Goal: Information Seeking & Learning: Learn about a topic

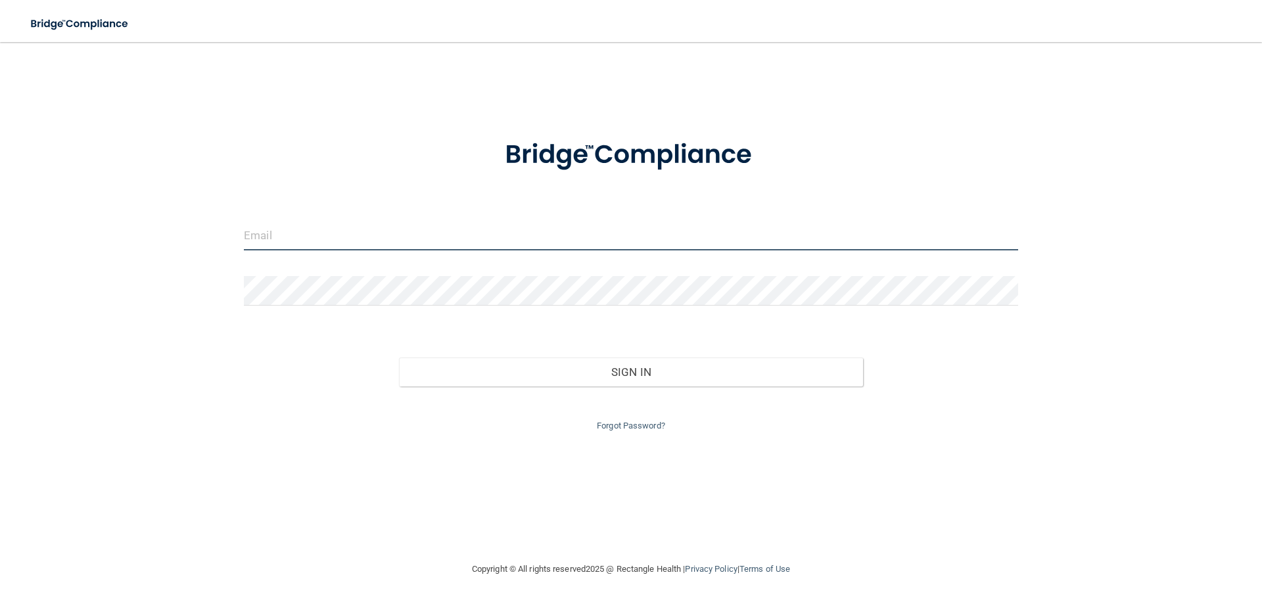
click at [301, 229] on input "email" at bounding box center [631, 236] width 775 height 30
type input "[EMAIL_ADDRESS][DOMAIN_NAME]"
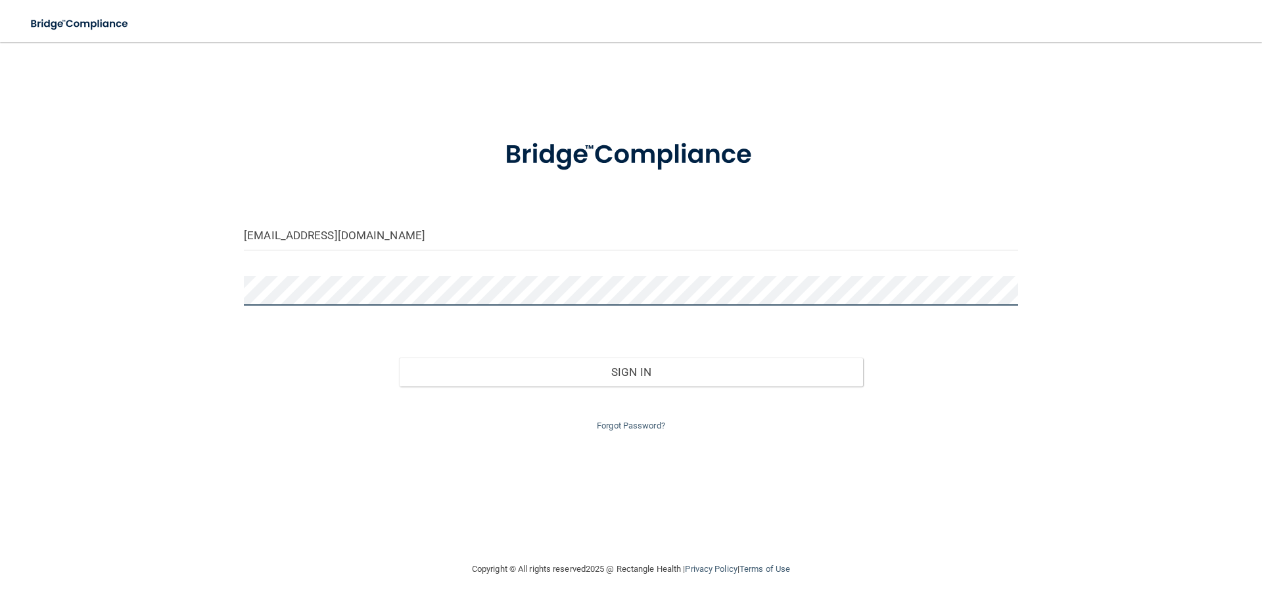
click at [399, 358] on button "Sign In" at bounding box center [631, 372] width 465 height 29
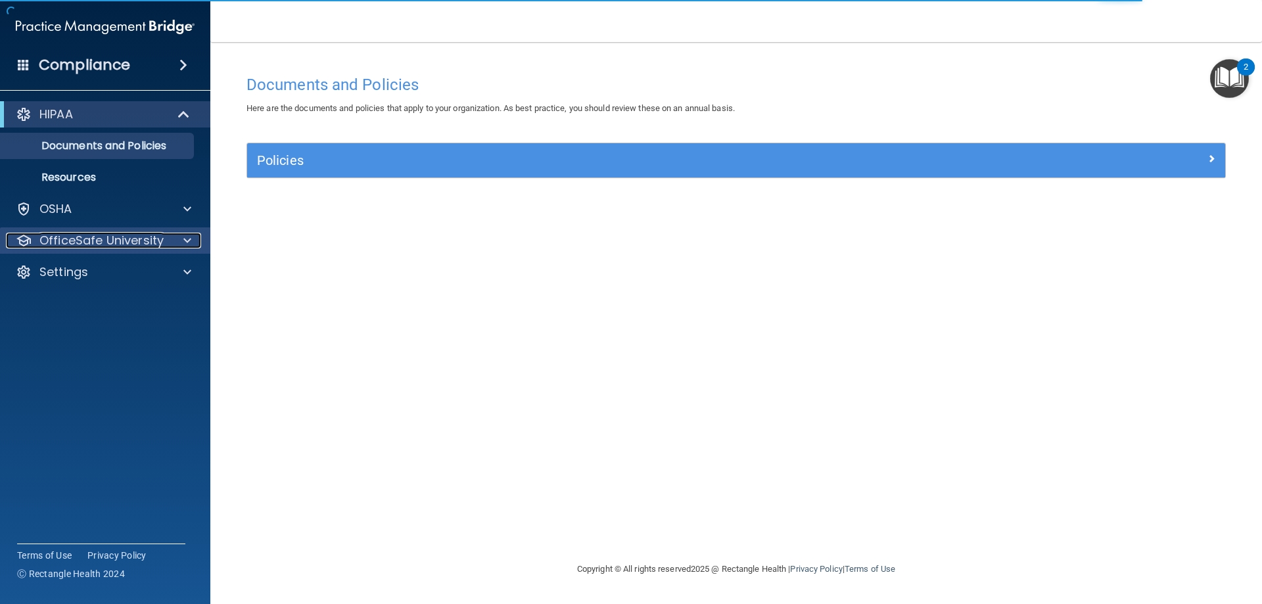
click at [145, 238] on p "OfficeSafe University" at bounding box center [101, 241] width 124 height 16
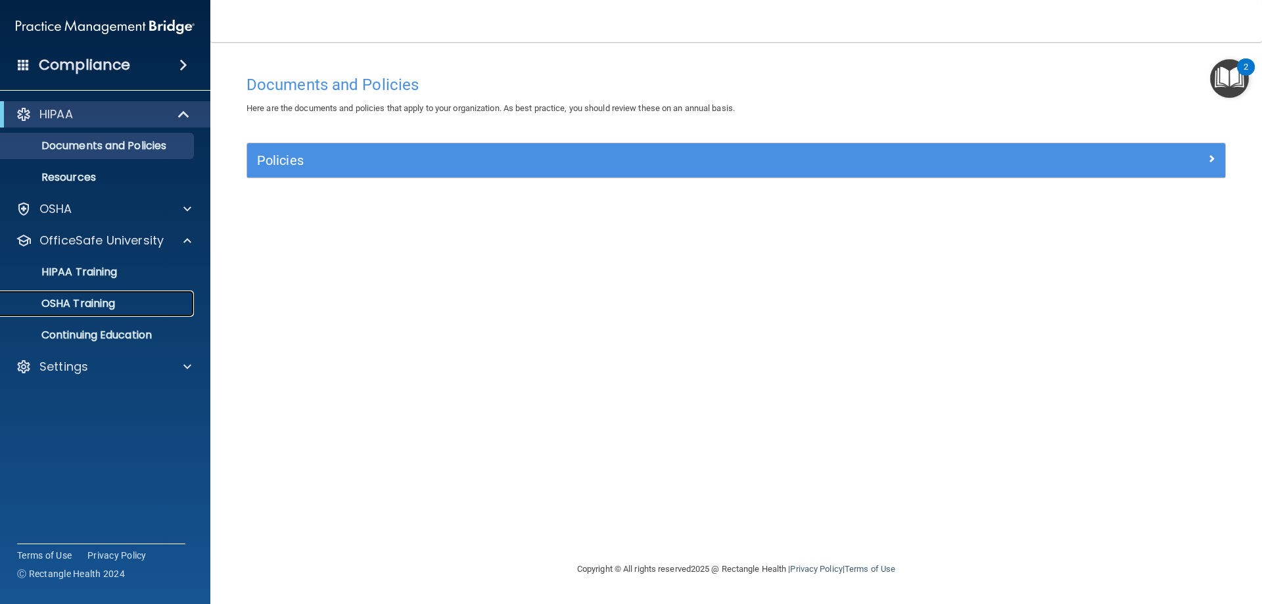
click at [142, 307] on div "OSHA Training" at bounding box center [99, 303] width 180 height 13
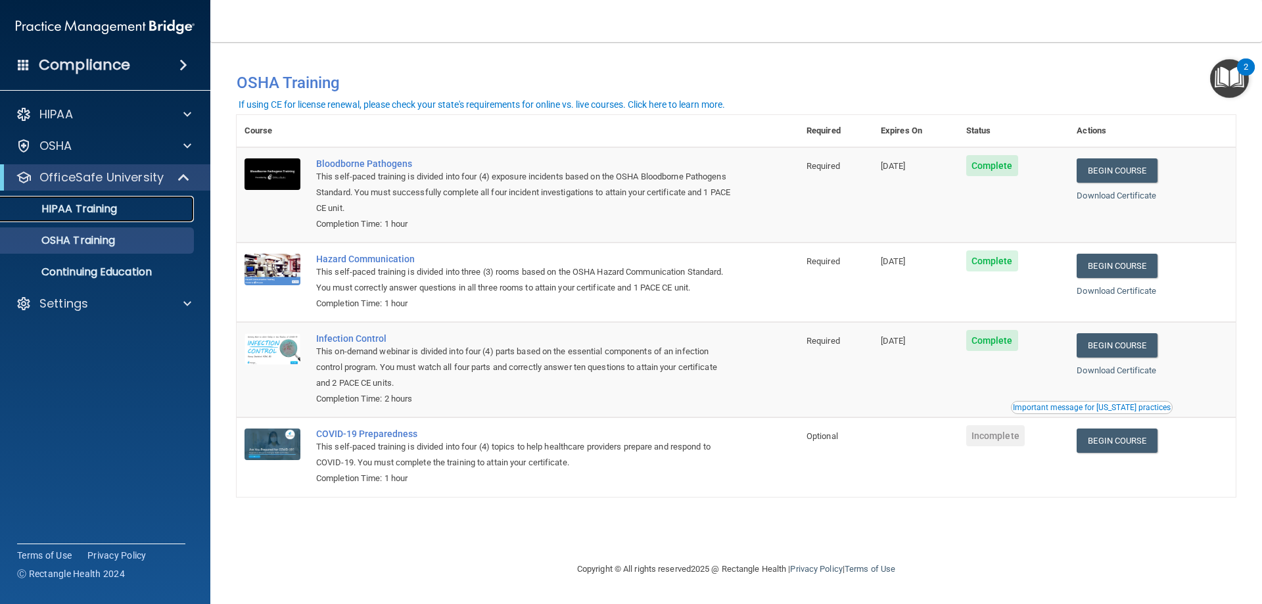
click at [99, 218] on link "HIPAA Training" at bounding box center [90, 209] width 207 height 26
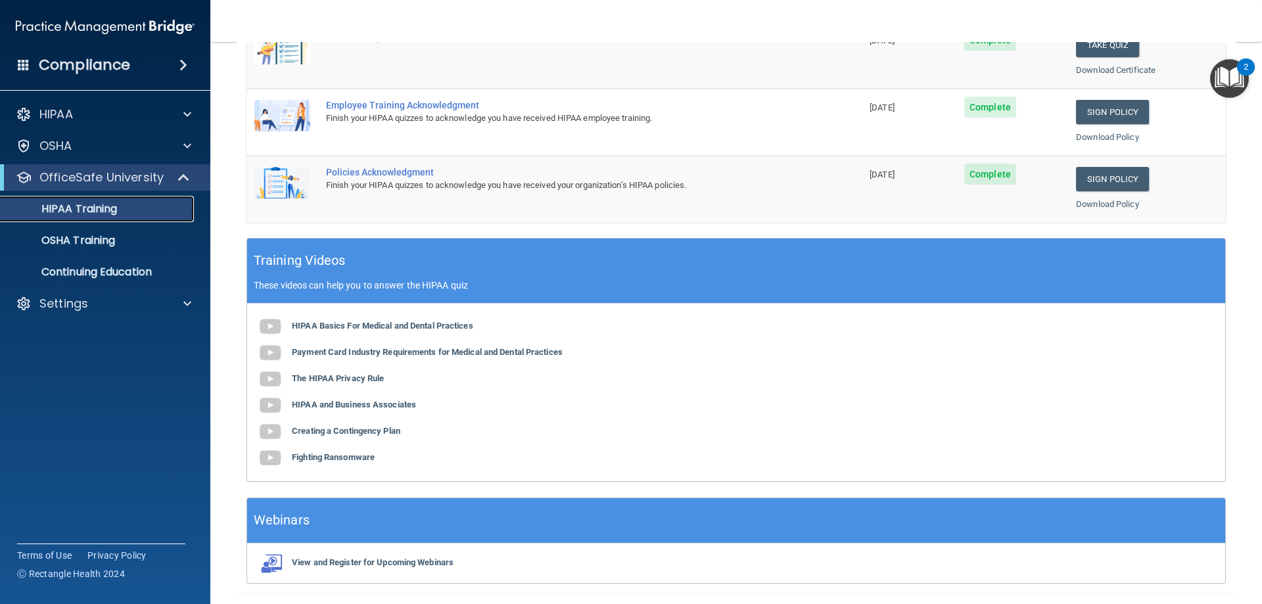
scroll to position [320, 0]
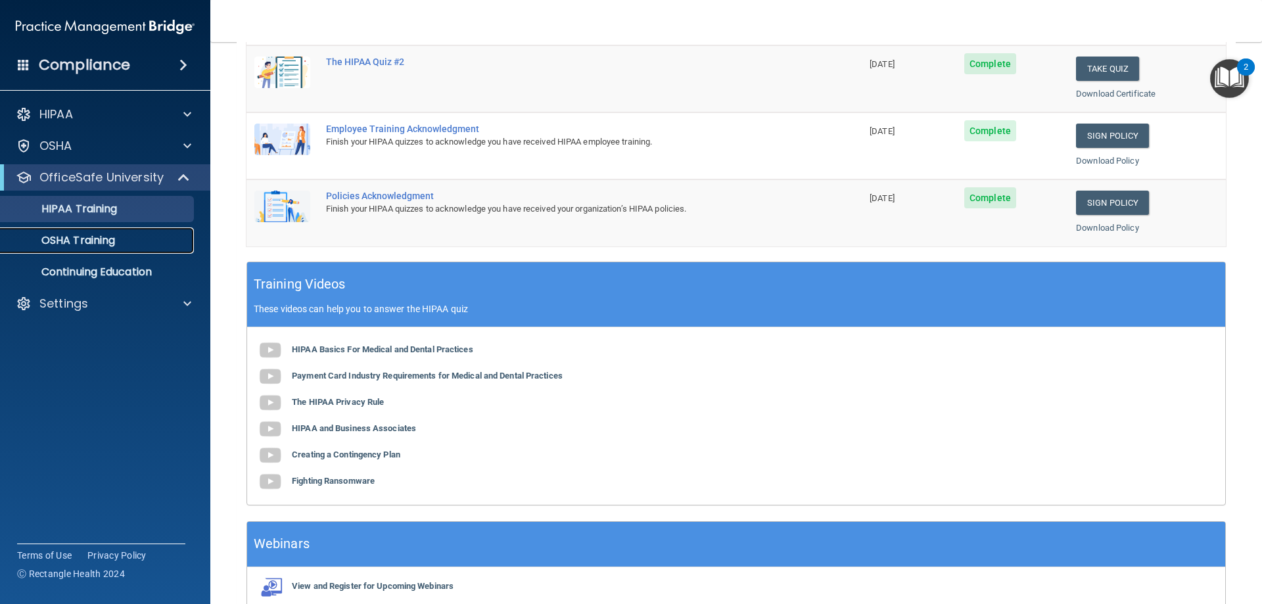
click at [72, 229] on link "OSHA Training" at bounding box center [90, 241] width 207 height 26
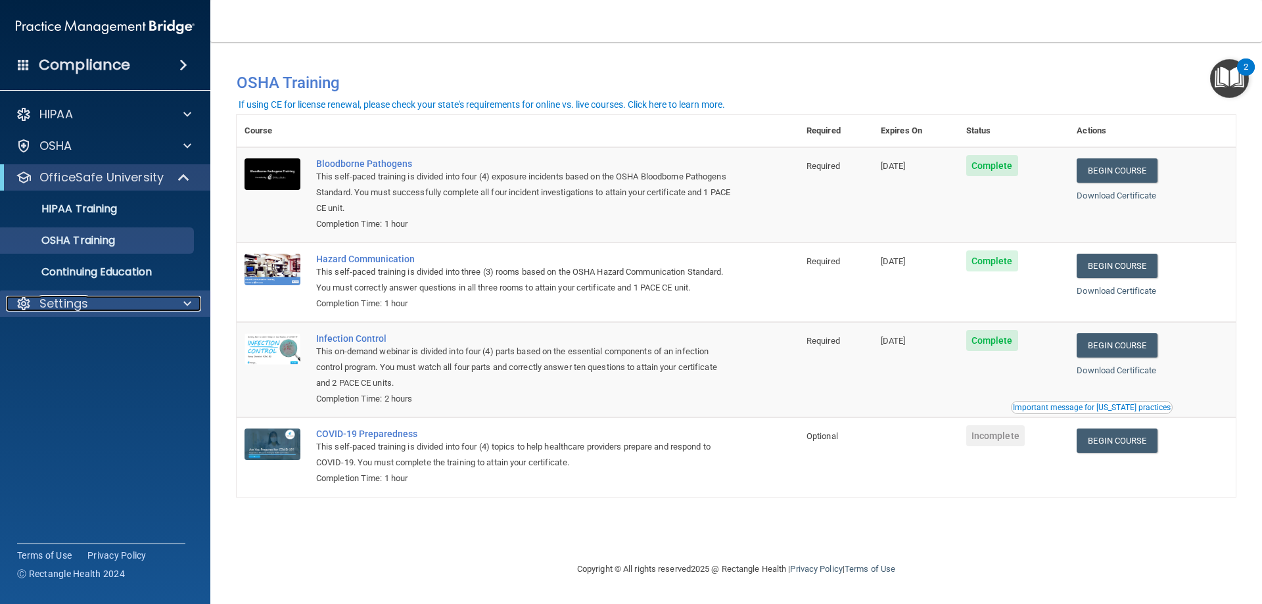
click at [103, 301] on div "Settings" at bounding box center [87, 304] width 163 height 16
click at [99, 364] on p "Sign Out" at bounding box center [99, 366] width 180 height 13
